Goal: Task Accomplishment & Management: Manage account settings

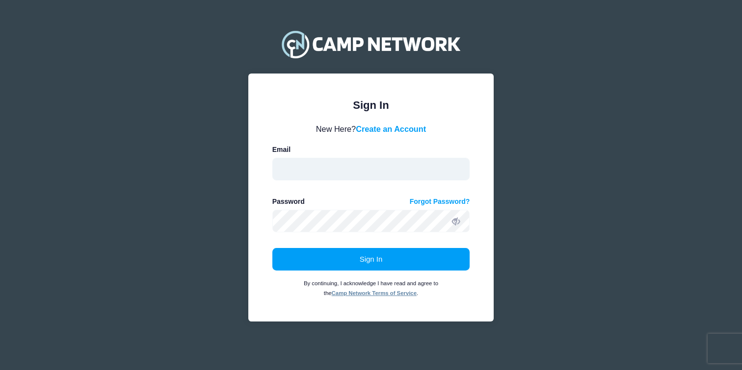
click at [345, 162] on input "email" at bounding box center [371, 169] width 198 height 23
type input "[EMAIL_ADDRESS][DOMAIN_NAME]"
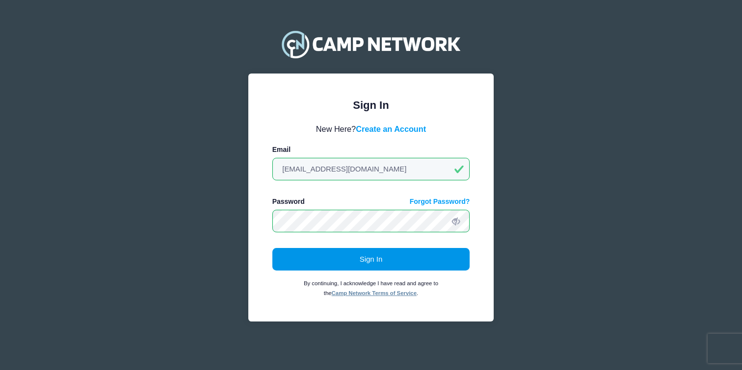
click at [367, 267] on button "Sign In" at bounding box center [371, 259] width 198 height 23
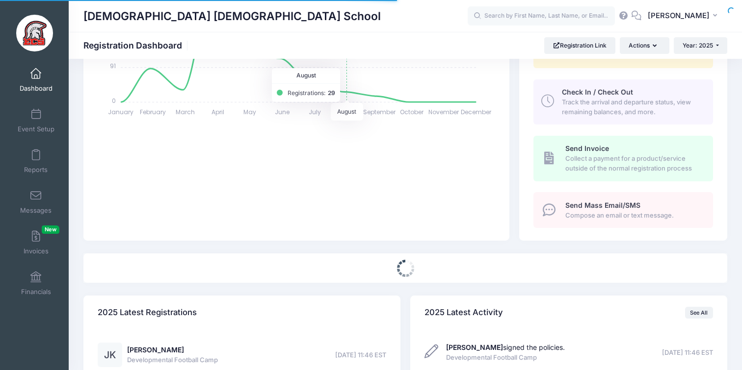
select select
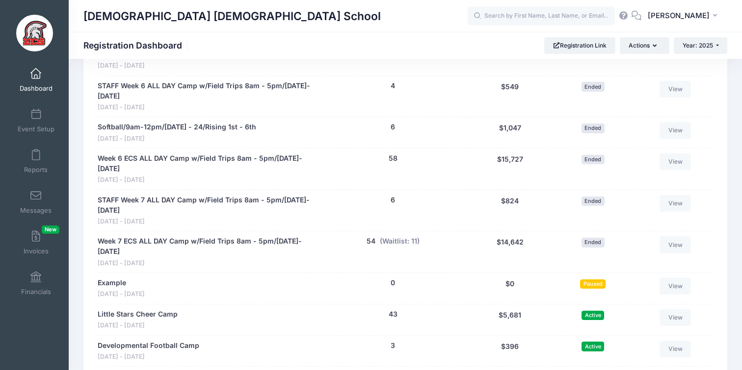
scroll to position [1913, 0]
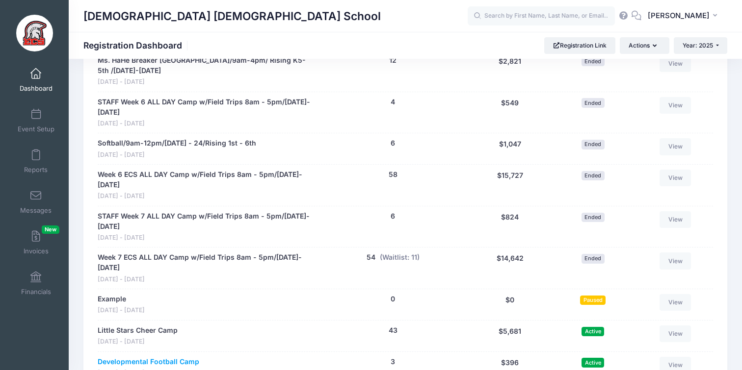
click at [164, 357] on link "Developmental Football Camp" at bounding box center [149, 362] width 102 height 10
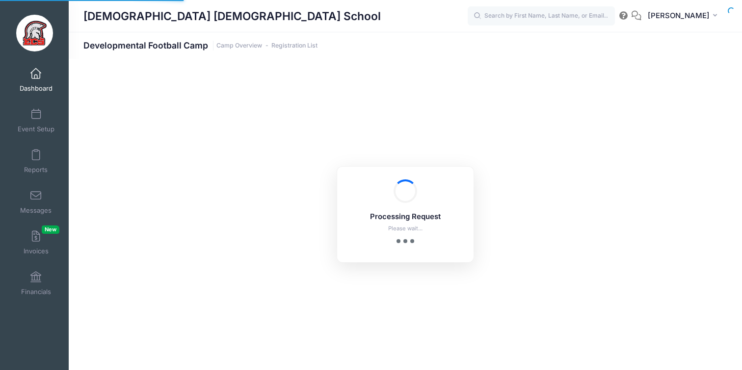
select select "10"
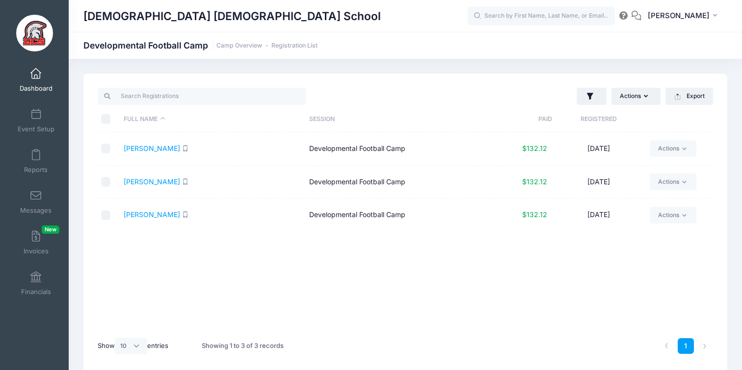
click at [339, 146] on td "Developmental Football Camp" at bounding box center [396, 148] width 185 height 33
click at [45, 87] on span "Dashboard" at bounding box center [36, 88] width 33 height 8
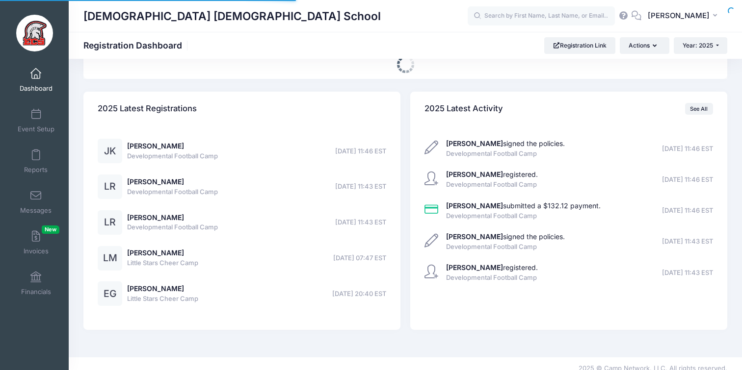
select select
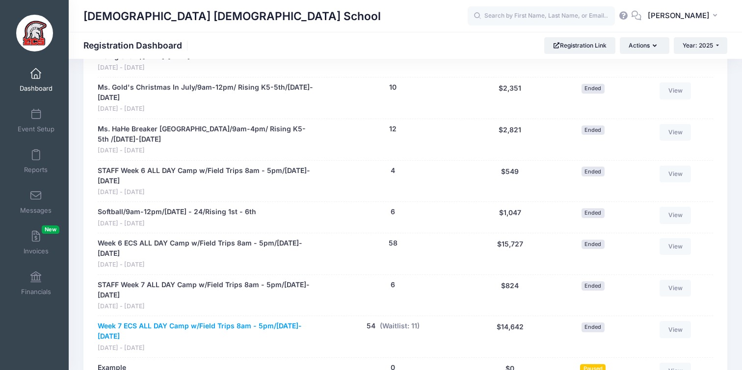
scroll to position [1846, 0]
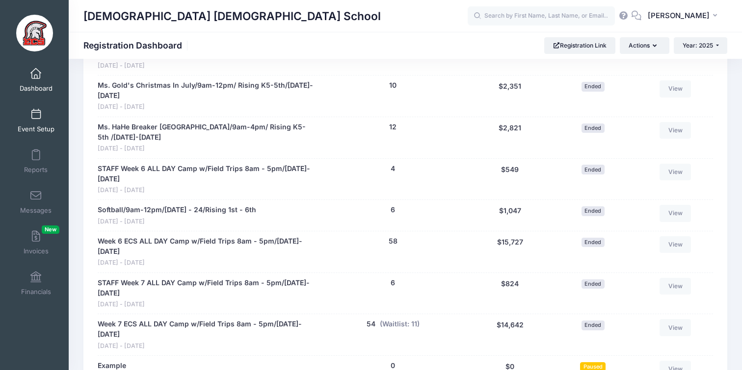
click at [46, 117] on link "Event Setup" at bounding box center [36, 120] width 47 height 34
